Goal: Task Accomplishment & Management: Use online tool/utility

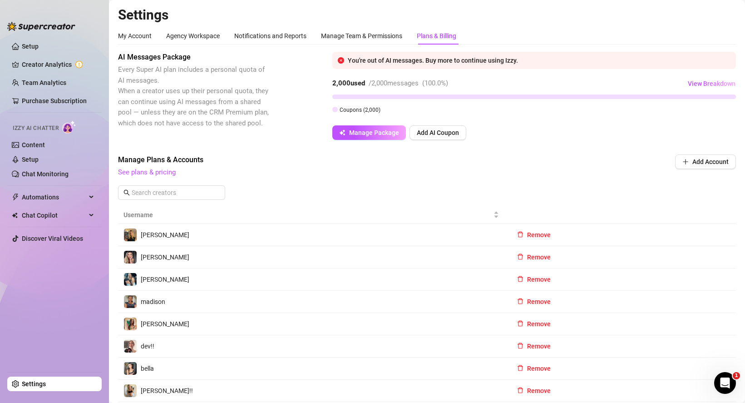
scroll to position [2, 0]
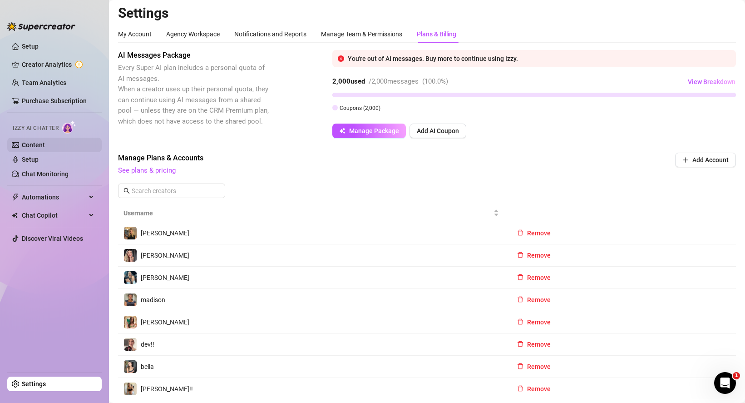
click at [40, 148] on link "Content" at bounding box center [33, 144] width 23 height 7
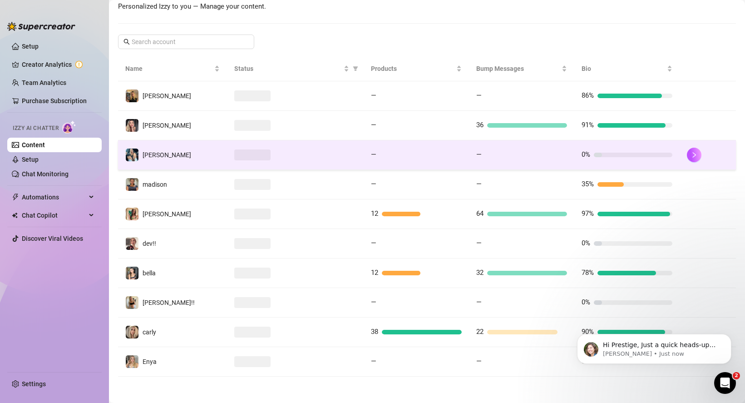
scroll to position [134, 0]
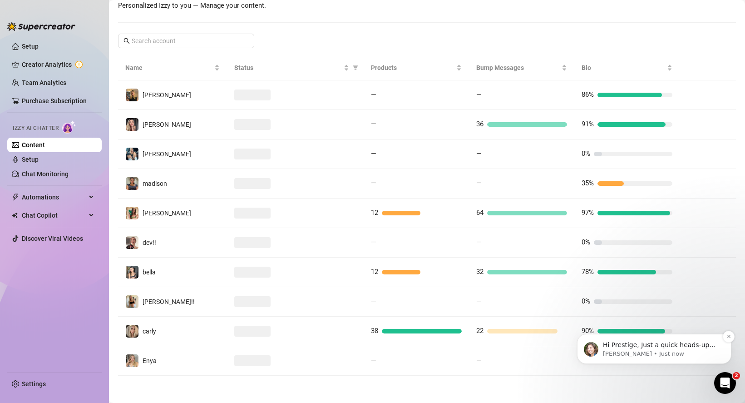
click at [631, 357] on p "[PERSON_NAME] • Just now" at bounding box center [661, 354] width 117 height 8
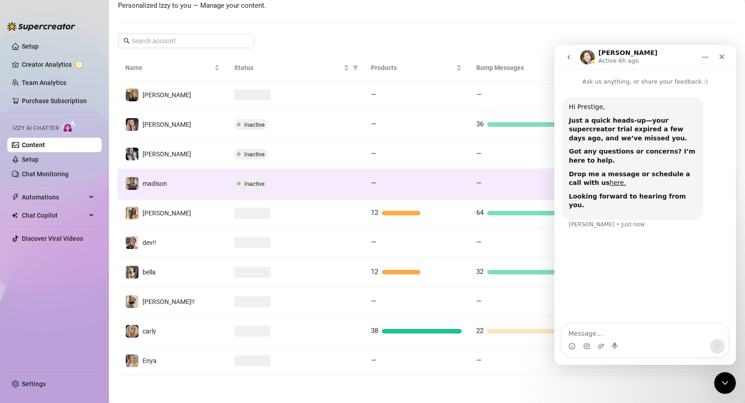
click at [497, 173] on td "—" at bounding box center [521, 184] width 105 height 30
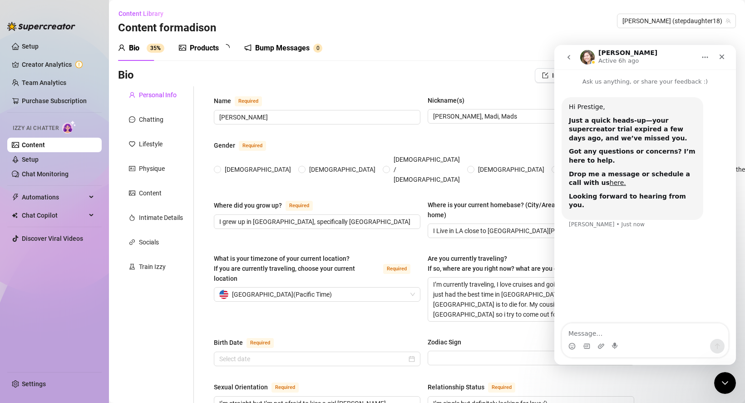
radio input "true"
click at [720, 59] on icon "Close" at bounding box center [721, 56] width 7 height 7
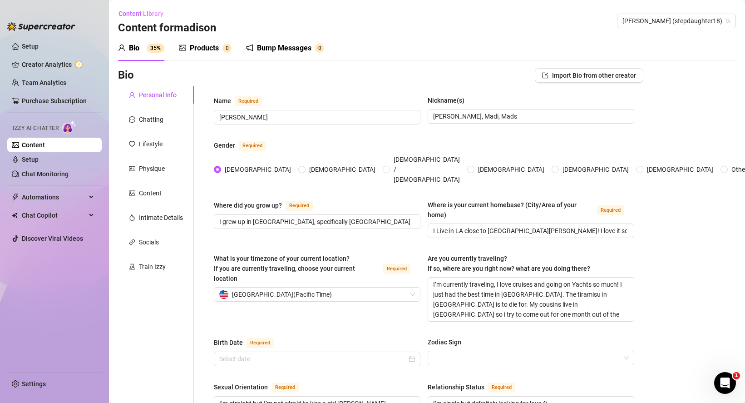
click at [53, 128] on span "Izzy AI Chatter" at bounding box center [36, 128] width 46 height 9
click at [45, 142] on link "Content" at bounding box center [33, 144] width 23 height 7
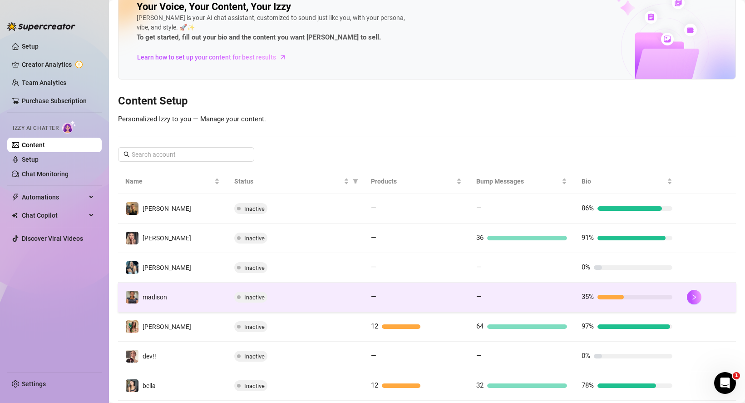
scroll to position [134, 0]
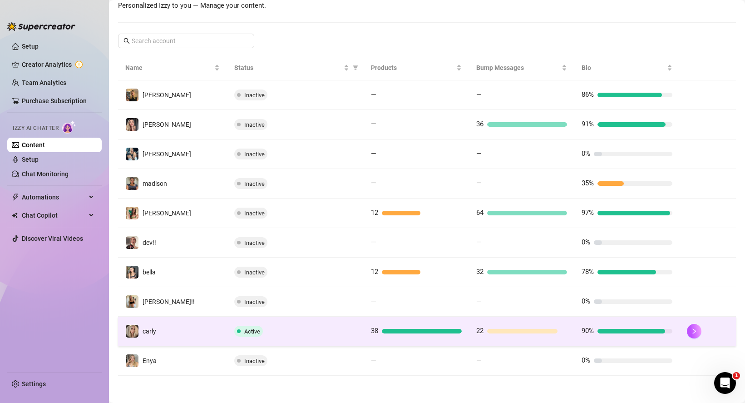
click at [262, 326] on div "Active" at bounding box center [295, 331] width 122 height 11
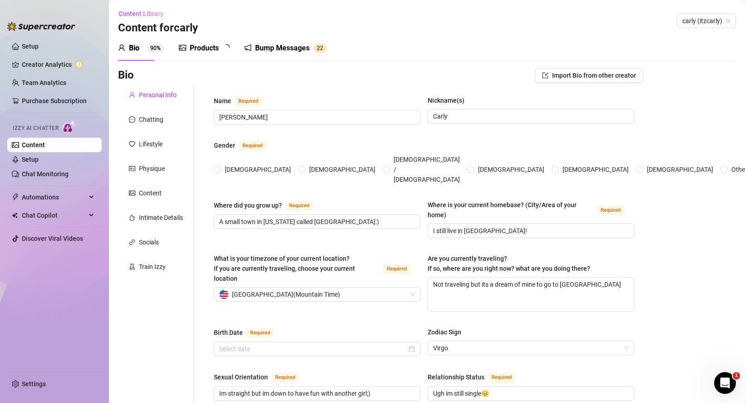
radio input "true"
type input "[DATE]"
click at [52, 173] on link "Chat Monitoring" at bounding box center [45, 173] width 47 height 7
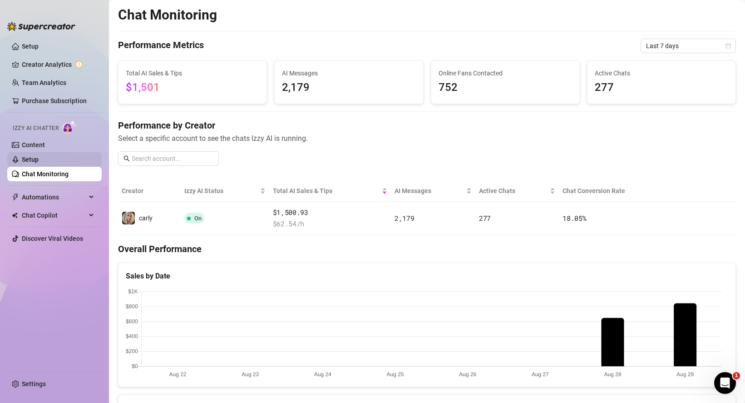
click at [31, 163] on link "Setup" at bounding box center [30, 159] width 17 height 7
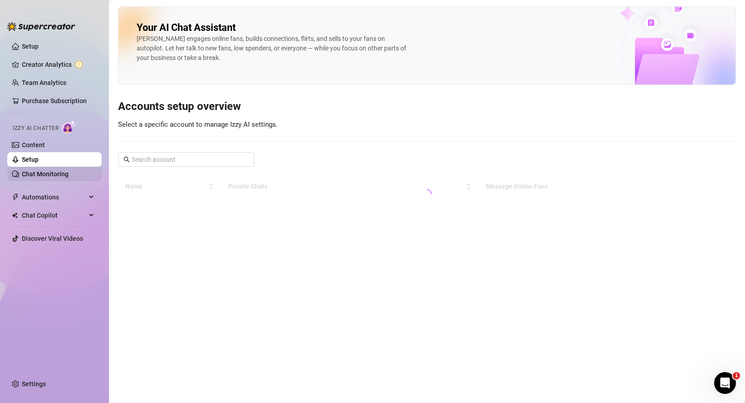
click at [42, 178] on link "Chat Monitoring" at bounding box center [45, 173] width 47 height 7
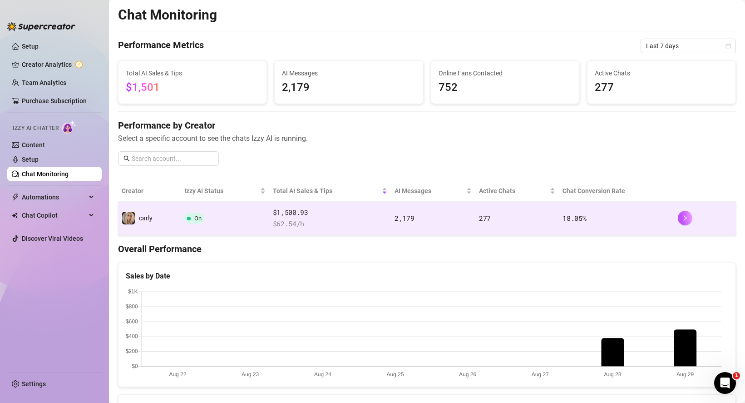
click at [194, 217] on span "On" at bounding box center [197, 218] width 7 height 7
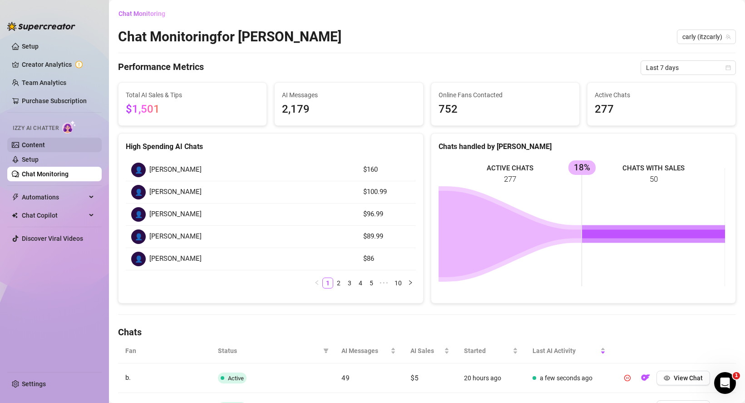
click at [31, 142] on link "Content" at bounding box center [33, 144] width 23 height 7
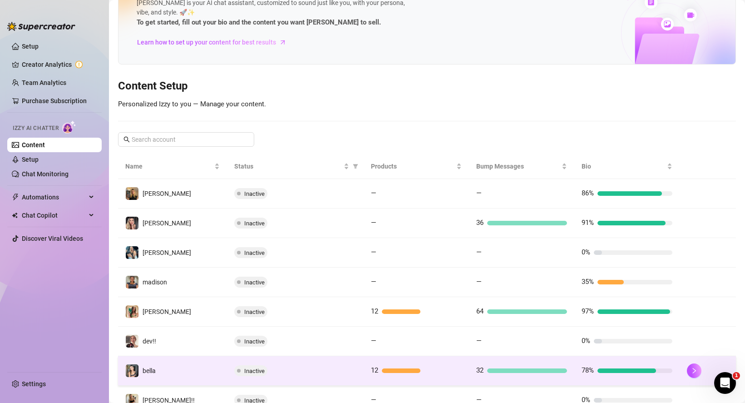
scroll to position [134, 0]
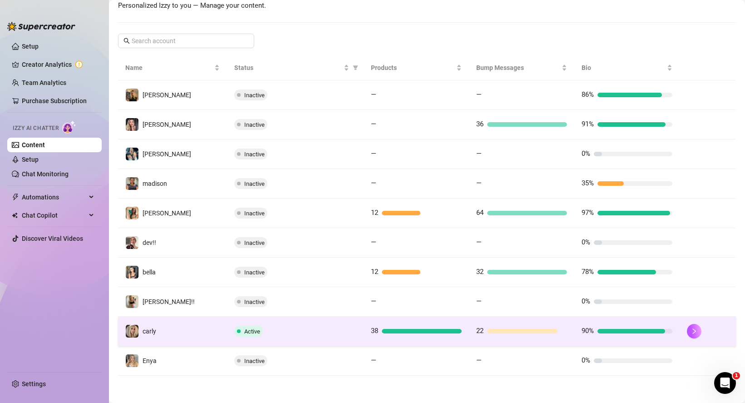
click at [247, 329] on span "Active" at bounding box center [252, 331] width 16 height 7
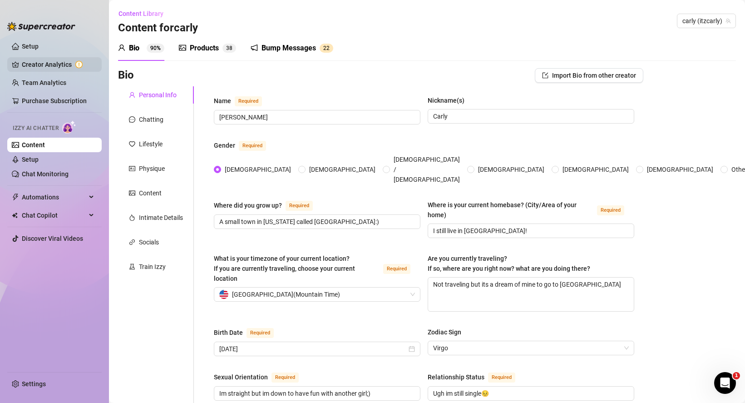
click at [52, 63] on link "Creator Analytics" at bounding box center [58, 64] width 73 height 15
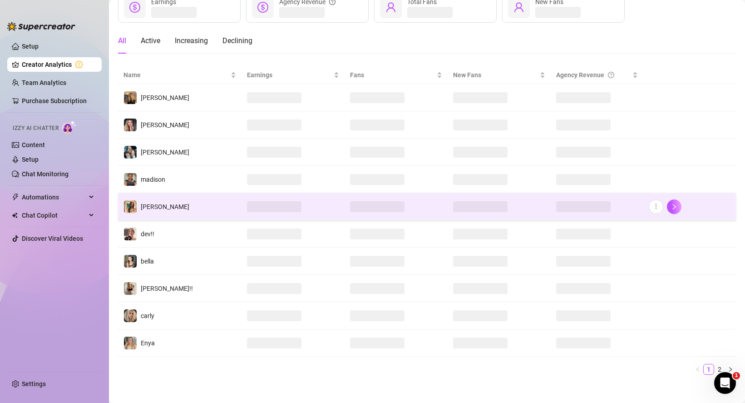
scroll to position [69, 0]
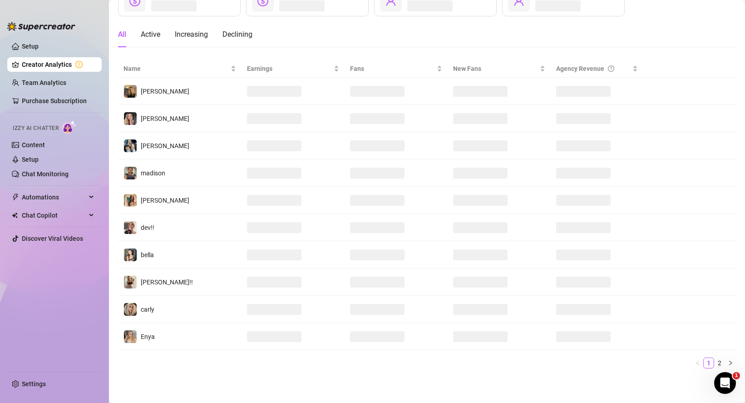
click at [32, 127] on span "Izzy AI Chatter" at bounding box center [36, 128] width 46 height 9
click at [79, 128] on div "Izzy AI Chatter" at bounding box center [54, 126] width 82 height 13
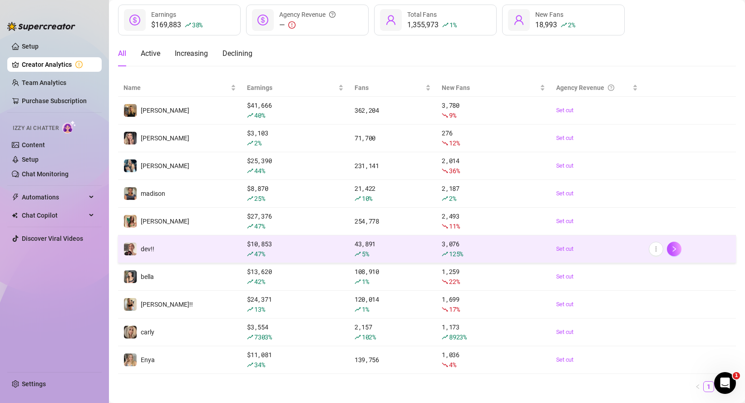
scroll to position [0, 0]
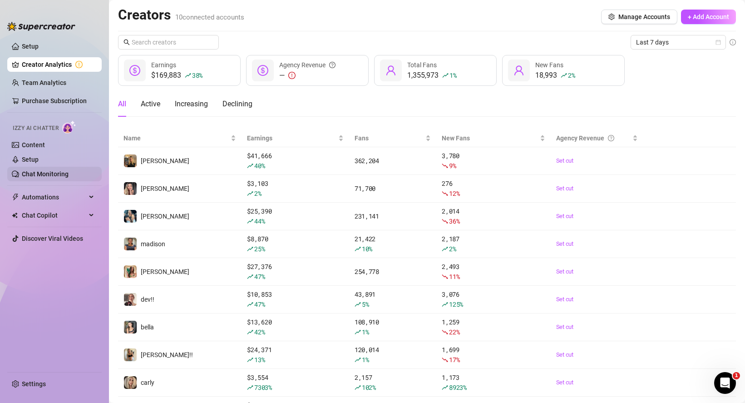
click at [61, 174] on link "Chat Monitoring" at bounding box center [45, 173] width 47 height 7
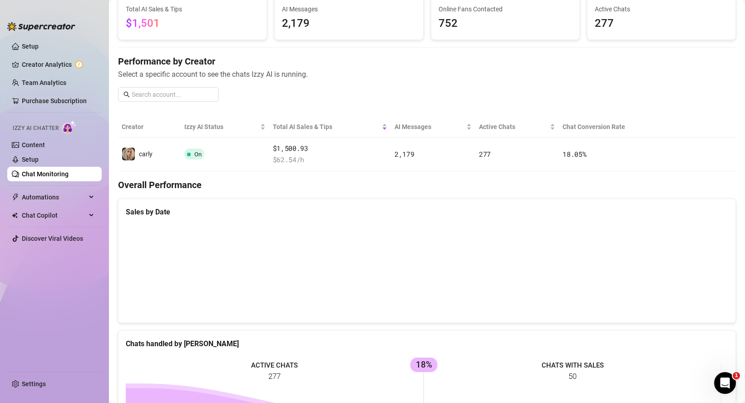
scroll to position [68, 0]
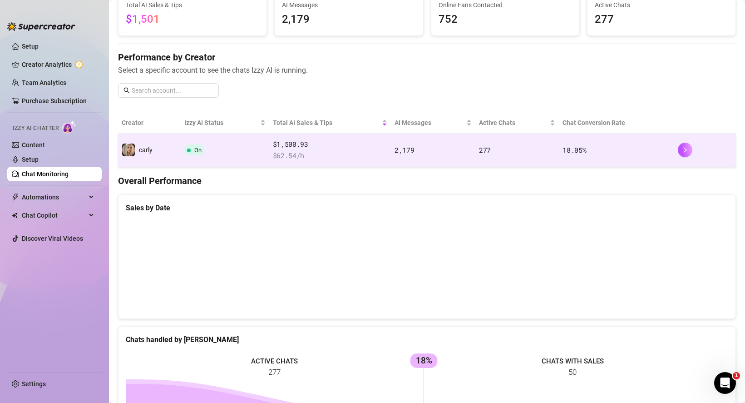
click at [192, 154] on span "On" at bounding box center [194, 149] width 20 height 11
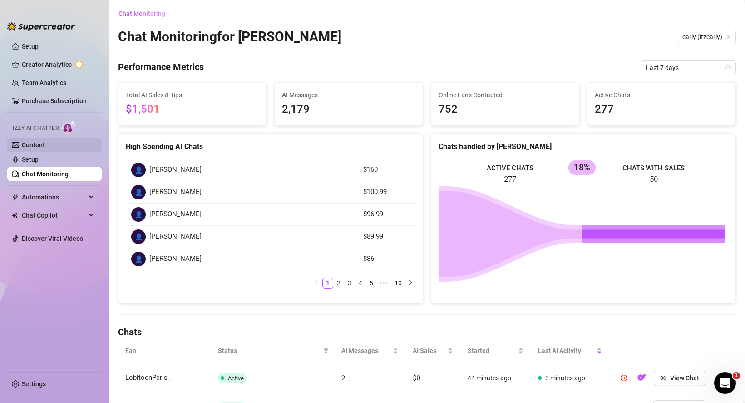
click at [32, 142] on link "Content" at bounding box center [33, 144] width 23 height 7
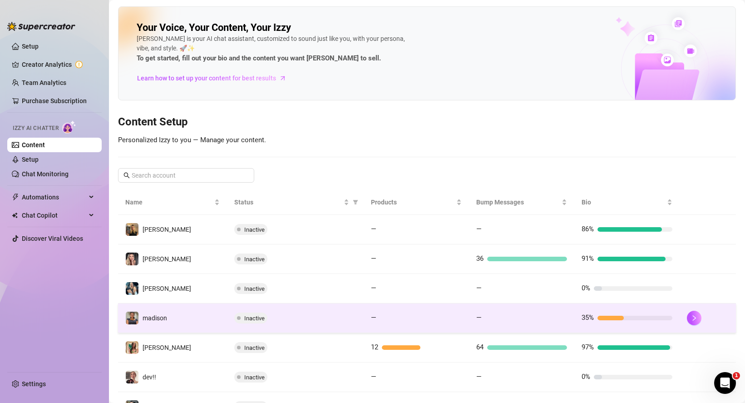
scroll to position [134, 0]
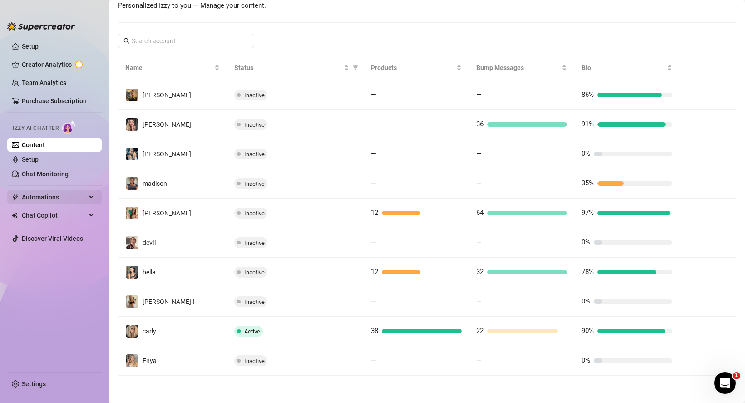
click at [93, 196] on div "Automations" at bounding box center [54, 197] width 94 height 15
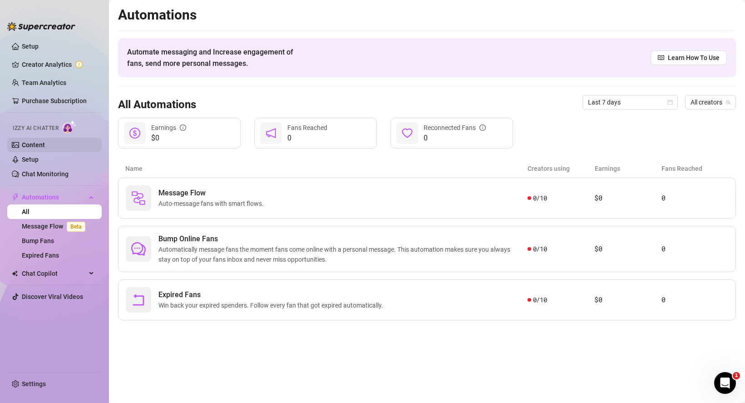
click at [39, 143] on link "Content" at bounding box center [33, 144] width 23 height 7
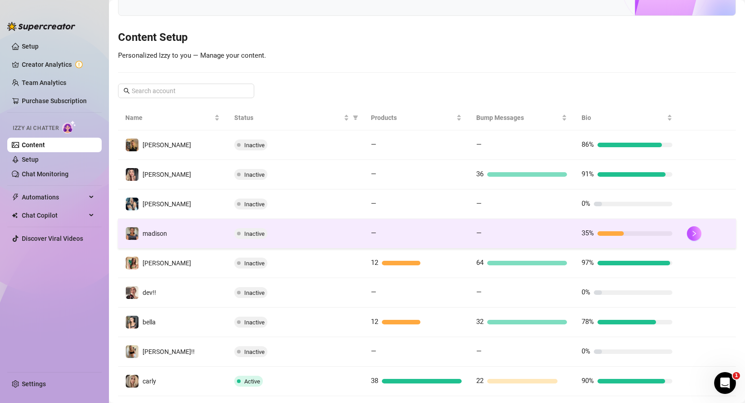
scroll to position [134, 0]
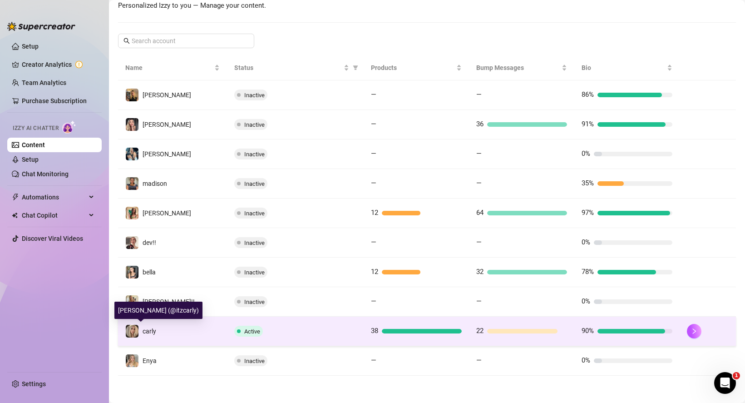
click at [138, 329] on img at bounding box center [132, 331] width 13 height 13
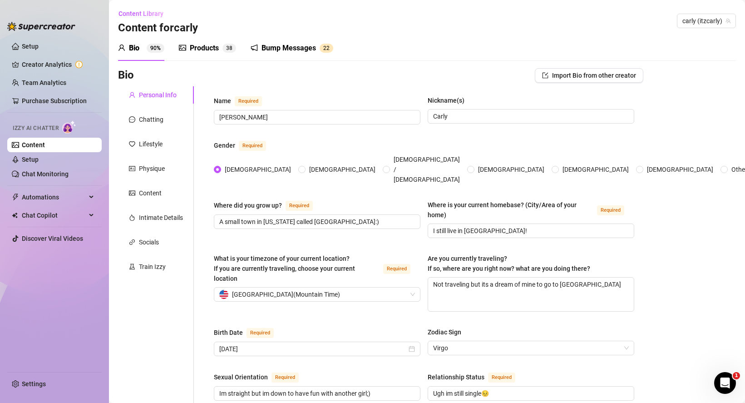
click at [143, 117] on div "Chatting" at bounding box center [151, 119] width 25 height 10
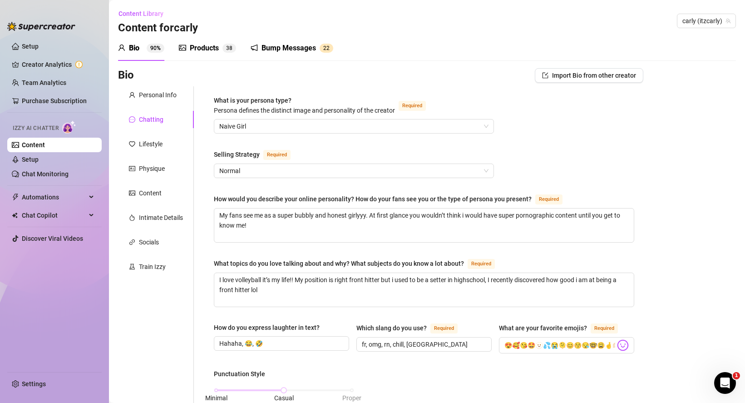
click at [139, 50] on div "Bio 90%" at bounding box center [141, 48] width 46 height 11
click at [199, 42] on div "Products 3 8" at bounding box center [207, 47] width 57 height 25
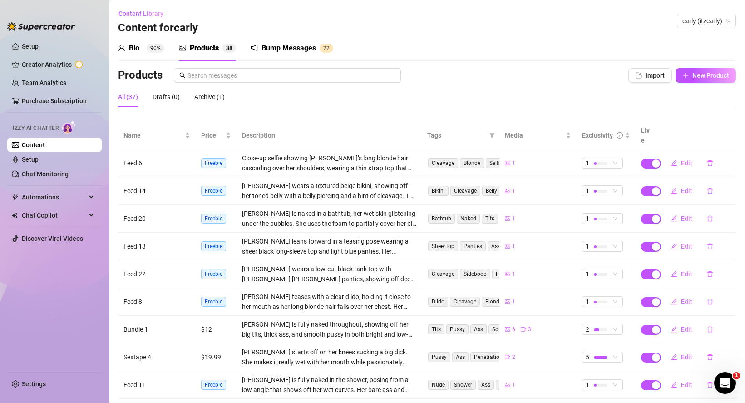
click at [259, 46] on div "Bump Messages 2 2" at bounding box center [292, 48] width 83 height 11
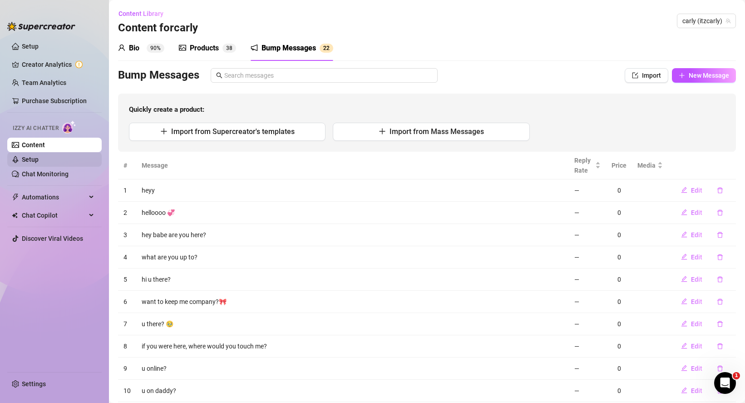
click at [35, 162] on link "Setup" at bounding box center [30, 159] width 17 height 7
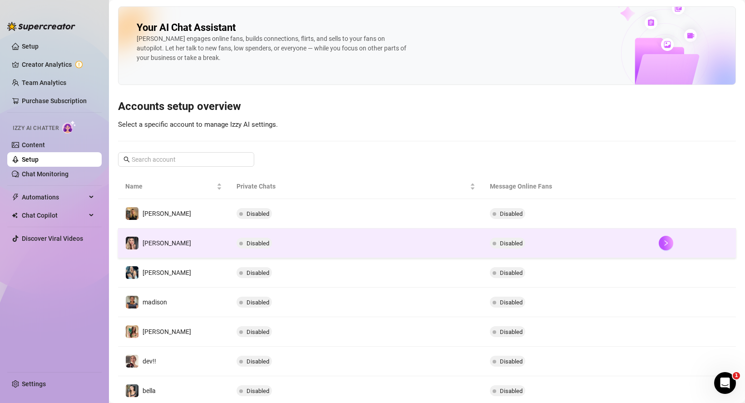
scroll to position [125, 0]
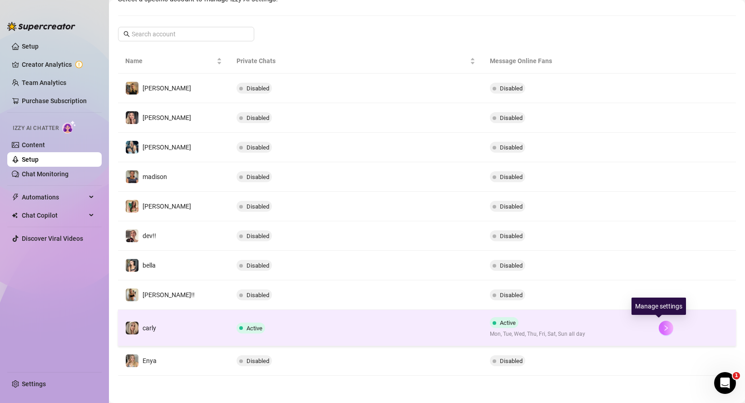
click at [663, 326] on icon "right" at bounding box center [666, 328] width 6 height 6
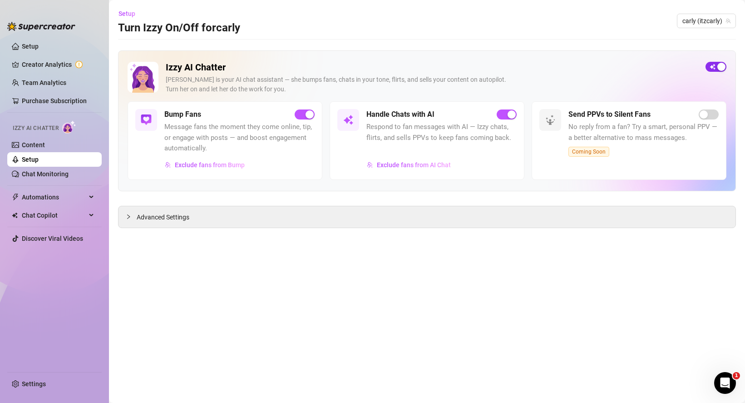
click at [716, 68] on span "button" at bounding box center [715, 67] width 21 height 10
click at [63, 172] on link "Chat Monitoring" at bounding box center [45, 173] width 47 height 7
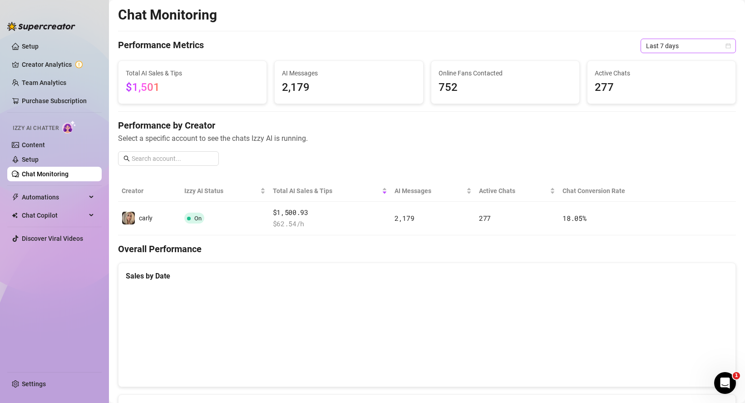
click at [674, 47] on span "Last 7 days" at bounding box center [688, 46] width 84 height 14
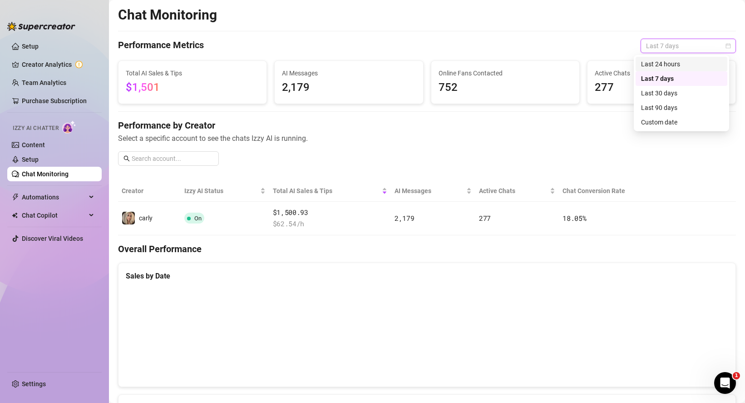
click at [667, 66] on div "Last 24 hours" at bounding box center [681, 64] width 81 height 10
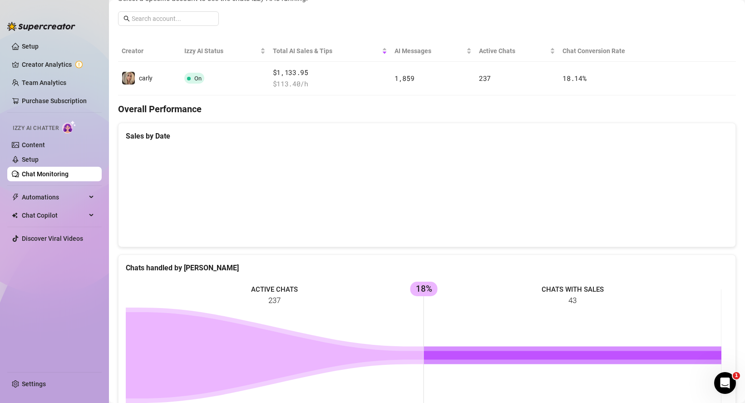
scroll to position [375, 0]
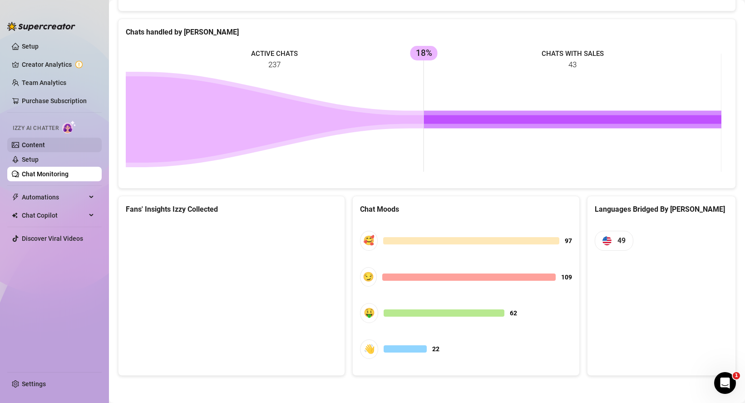
click at [32, 142] on link "Content" at bounding box center [33, 144] width 23 height 7
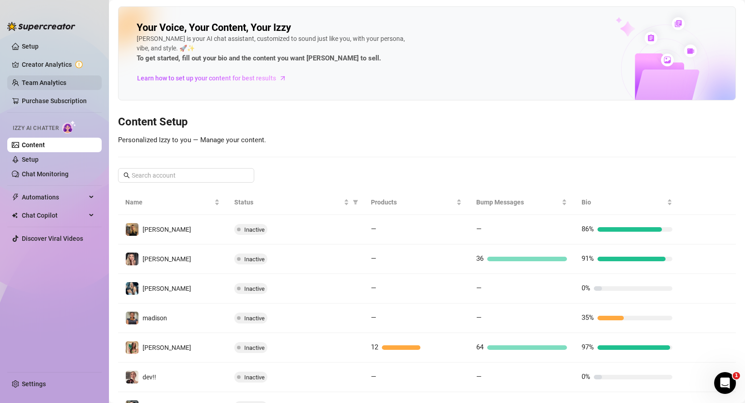
click at [52, 79] on link "Team Analytics" at bounding box center [44, 82] width 44 height 7
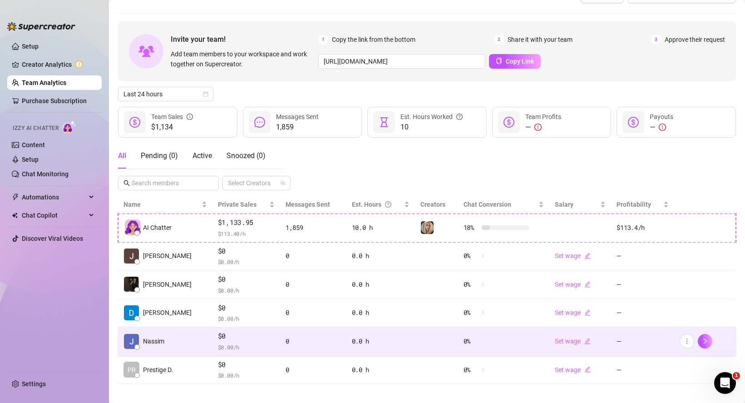
scroll to position [29, 0]
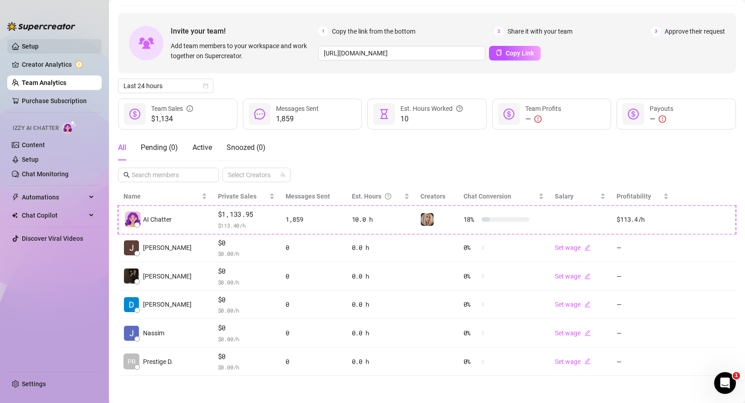
click at [31, 50] on link "Setup" at bounding box center [30, 46] width 17 height 7
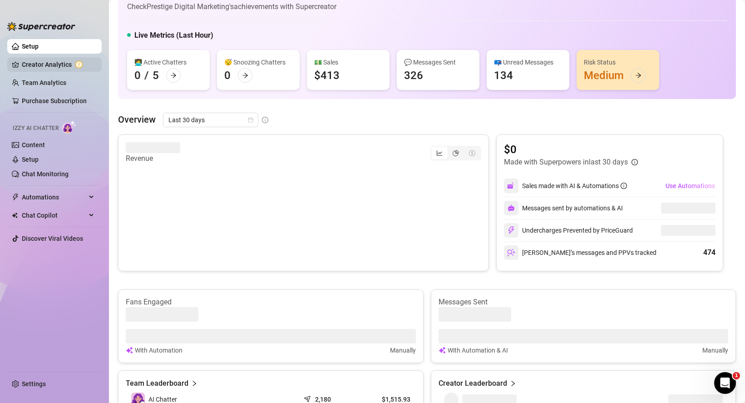
click at [35, 64] on link "Creator Analytics" at bounding box center [58, 64] width 73 height 15
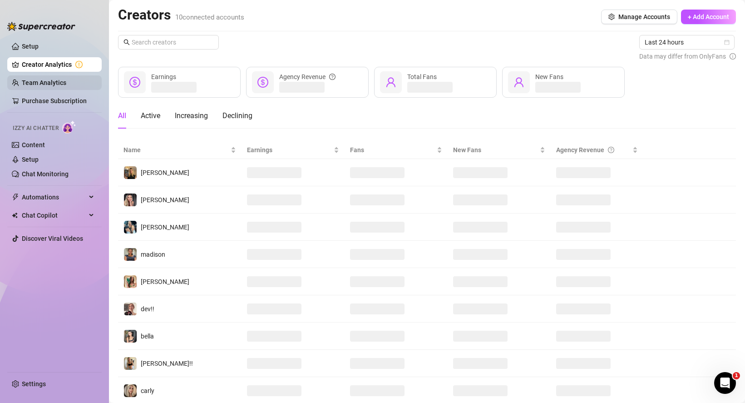
click at [48, 83] on link "Team Analytics" at bounding box center [44, 82] width 44 height 7
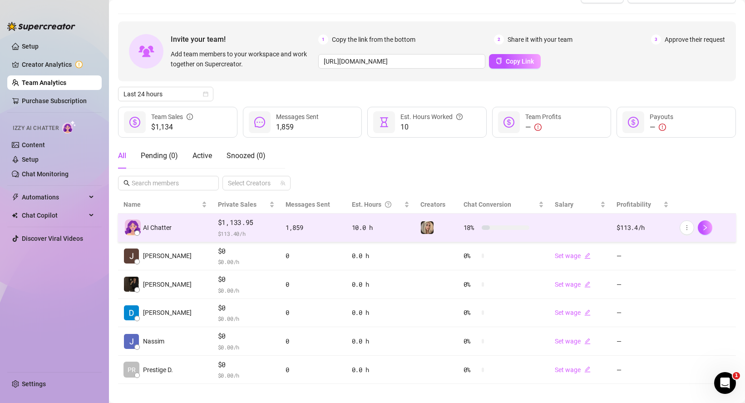
scroll to position [29, 0]
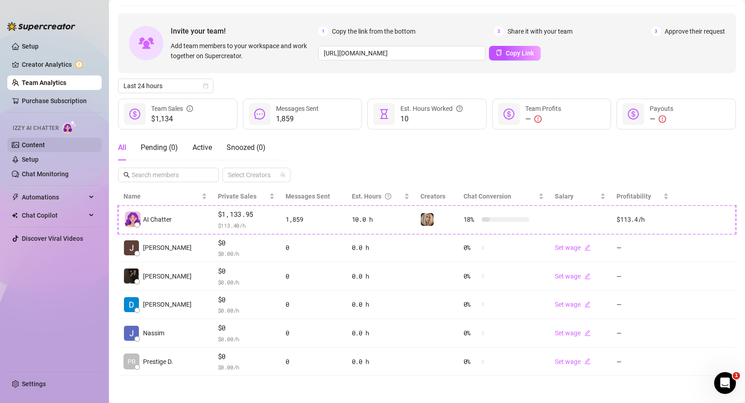
click at [36, 141] on link "Content" at bounding box center [33, 144] width 23 height 7
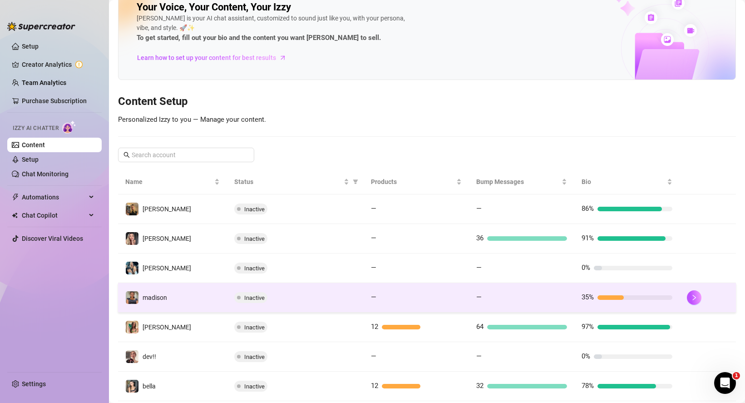
scroll to position [134, 0]
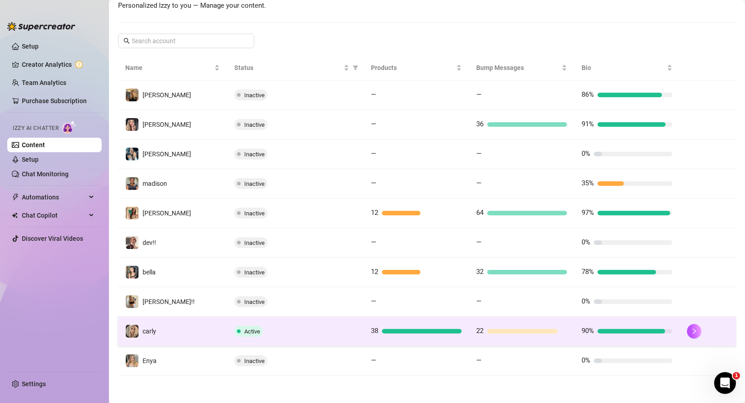
click at [247, 333] on span "Active" at bounding box center [252, 331] width 16 height 7
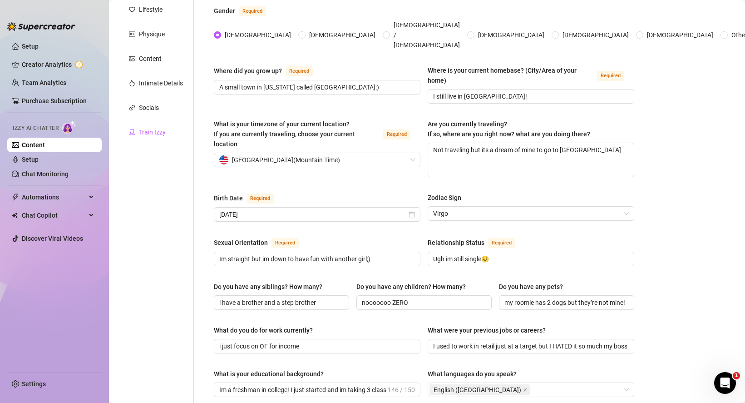
click at [139, 129] on div "Train Izzy" at bounding box center [152, 132] width 27 height 10
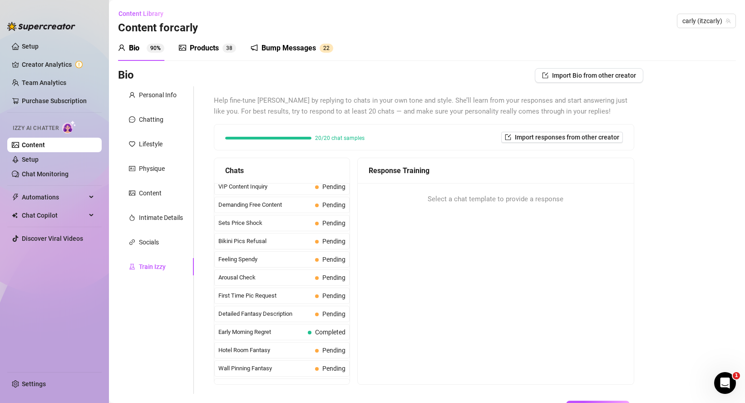
click at [212, 51] on div "Products" at bounding box center [204, 48] width 29 height 11
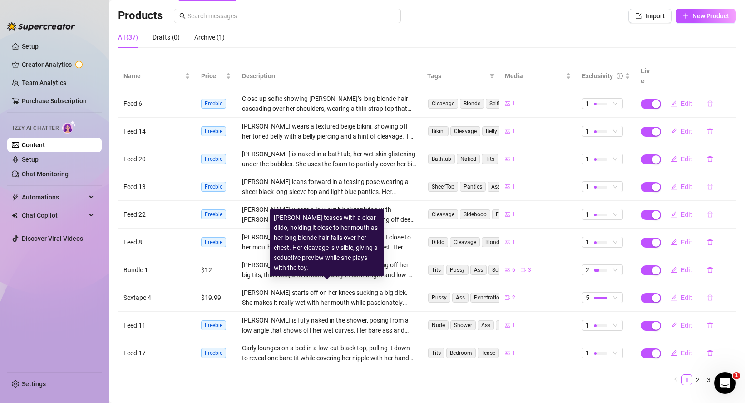
scroll to position [66, 0]
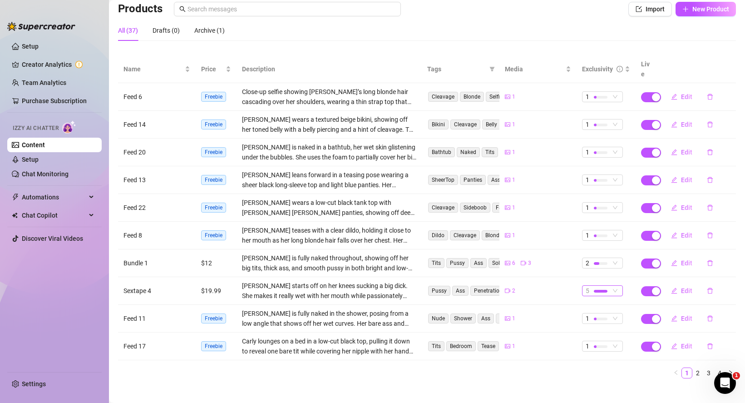
click at [613, 286] on span "5" at bounding box center [603, 291] width 34 height 10
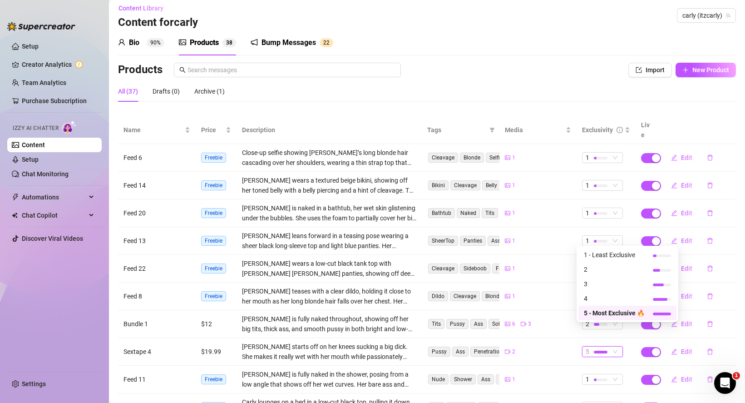
scroll to position [0, 0]
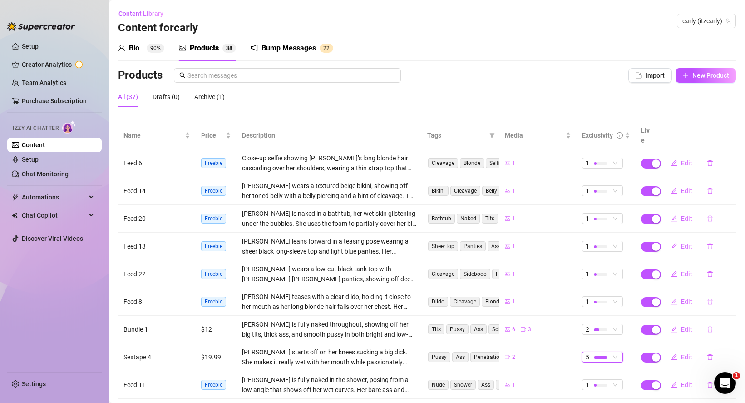
click at [284, 48] on div "Bump Messages" at bounding box center [288, 48] width 54 height 11
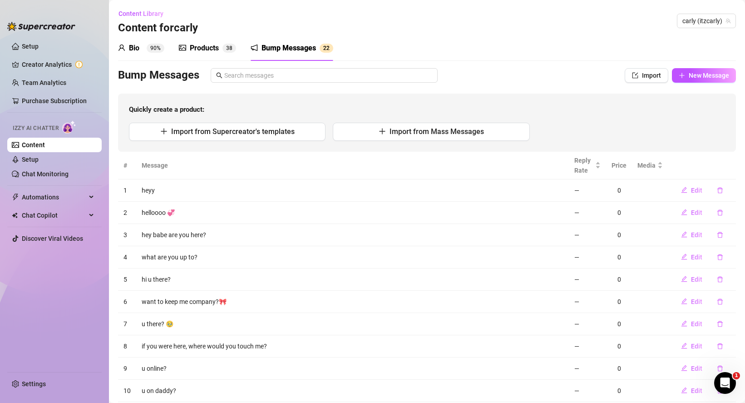
click at [128, 50] on div "Bio 90%" at bounding box center [141, 48] width 46 height 11
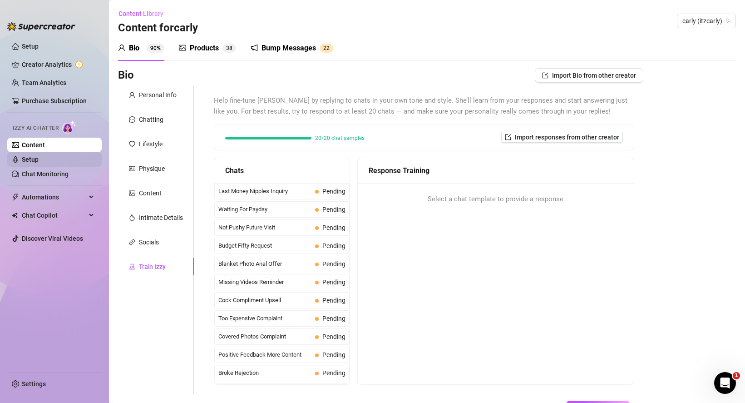
click at [39, 157] on link "Setup" at bounding box center [30, 159] width 17 height 7
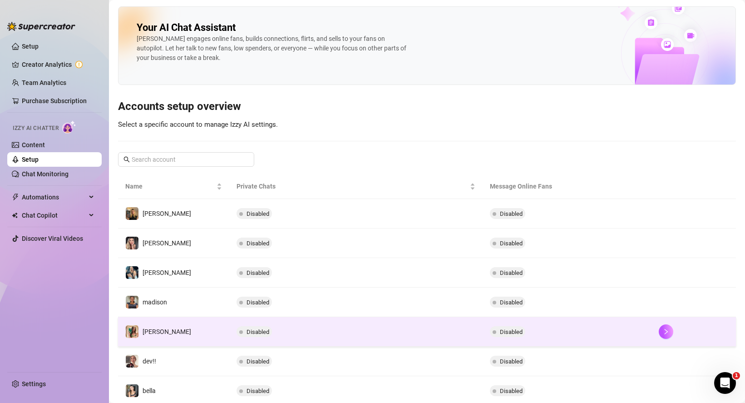
scroll to position [125, 0]
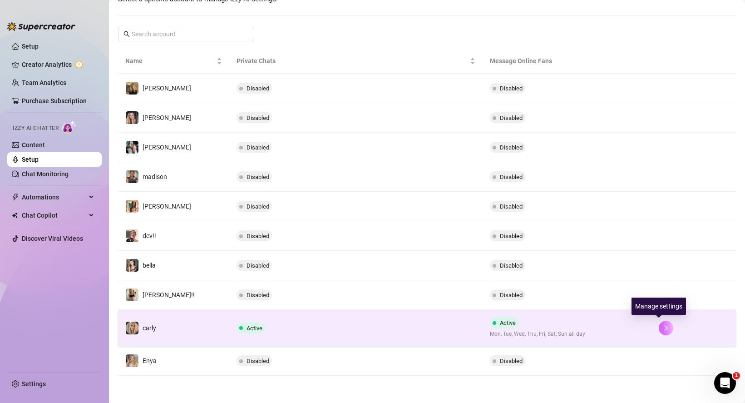
click at [663, 327] on icon "right" at bounding box center [666, 328] width 6 height 6
